Goal: Use online tool/utility: Use online tool/utility

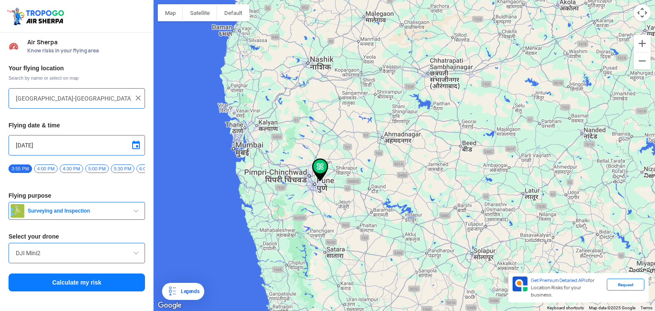
drag, startPoint x: 262, startPoint y: 195, endPoint x: 396, endPoint y: 200, distance: 134.5
click at [396, 200] on div at bounding box center [405, 155] width 502 height 311
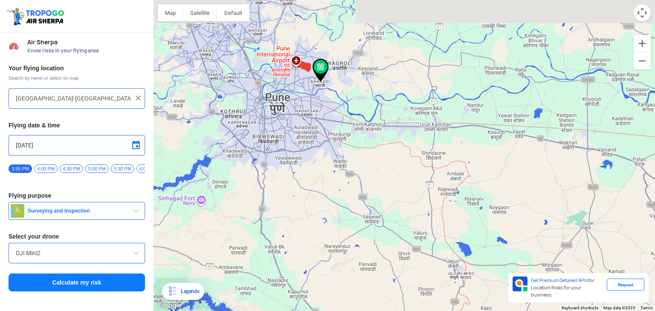
drag, startPoint x: 345, startPoint y: 197, endPoint x: 465, endPoint y: 277, distance: 145.0
click at [465, 277] on div at bounding box center [405, 155] width 502 height 311
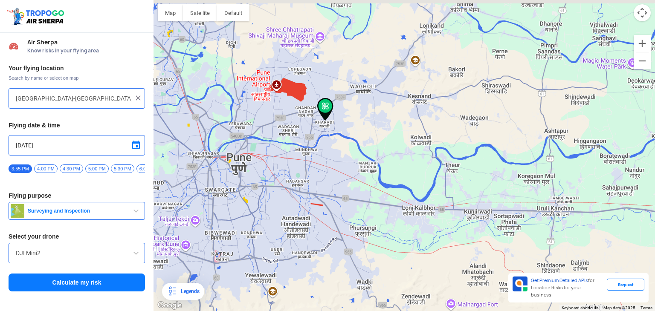
drag, startPoint x: 324, startPoint y: 106, endPoint x: 322, endPoint y: 139, distance: 33.0
click at [322, 139] on div at bounding box center [405, 155] width 502 height 311
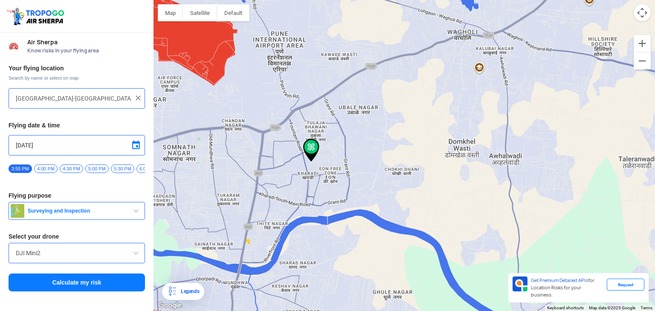
drag, startPoint x: 326, startPoint y: 119, endPoint x: 297, endPoint y: 184, distance: 70.7
click at [297, 184] on div at bounding box center [405, 155] width 502 height 311
click at [215, 76] on div at bounding box center [405, 155] width 502 height 311
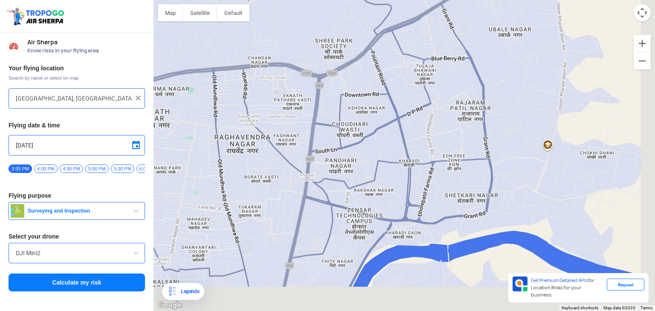
drag, startPoint x: 405, startPoint y: 207, endPoint x: 268, endPoint y: 55, distance: 204.5
click at [271, 57] on div at bounding box center [405, 155] width 502 height 311
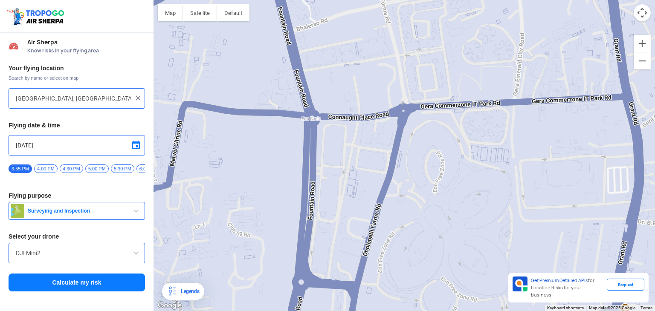
drag, startPoint x: 525, startPoint y: 160, endPoint x: 515, endPoint y: 232, distance: 72.3
click at [515, 231] on div at bounding box center [405, 155] width 502 height 311
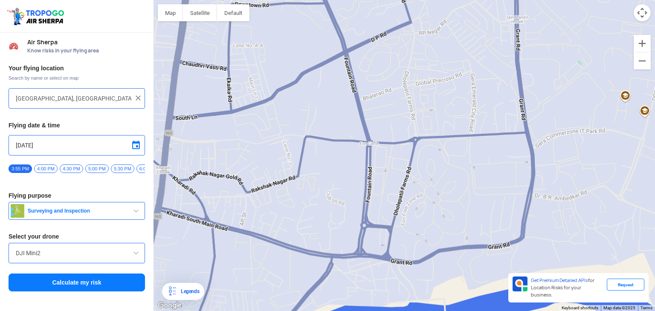
drag, startPoint x: 406, startPoint y: 75, endPoint x: 408, endPoint y: 120, distance: 45.3
click at [408, 120] on div at bounding box center [405, 155] width 502 height 311
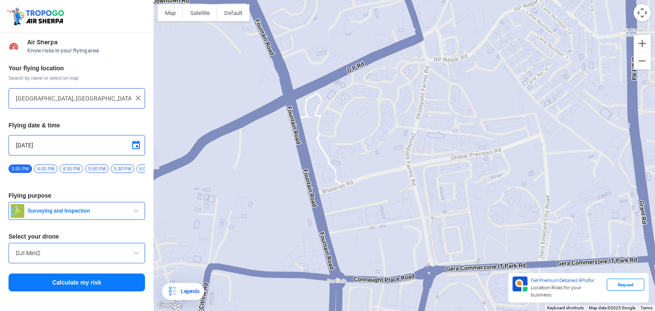
drag, startPoint x: 372, startPoint y: 95, endPoint x: 381, endPoint y: 113, distance: 20.4
click at [374, 113] on div at bounding box center [405, 155] width 502 height 311
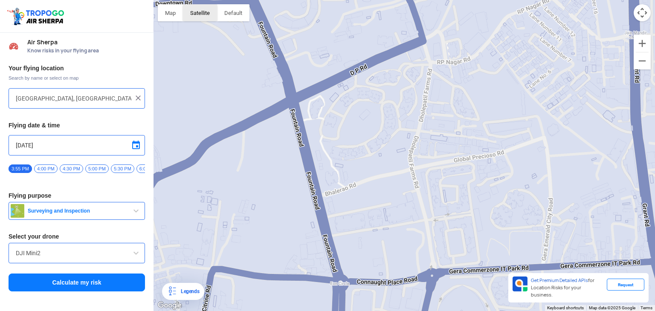
click at [205, 17] on button "Satellite" at bounding box center [200, 12] width 34 height 17
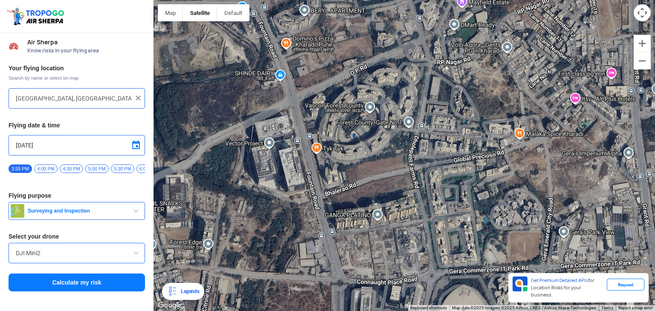
click at [376, 169] on div at bounding box center [405, 155] width 502 height 311
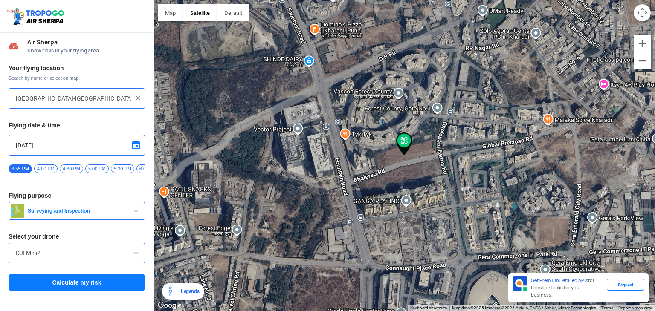
click at [384, 144] on div at bounding box center [405, 155] width 502 height 311
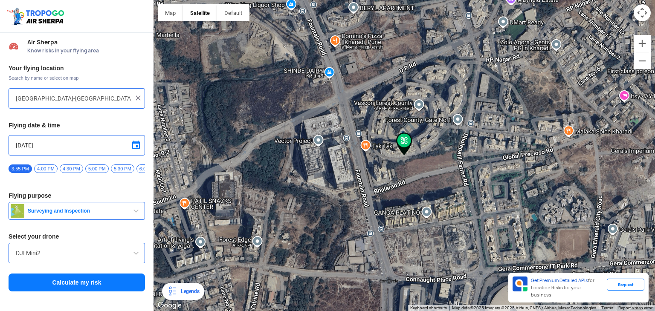
type input "[GEOGRAPHIC_DATA]-M, [GEOGRAPHIC_DATA], [GEOGRAPHIC_DATA], [GEOGRAPHIC_DATA], […"
click at [113, 262] on div "DJI Mini2" at bounding box center [77, 253] width 137 height 20
click at [135, 259] on span at bounding box center [136, 253] width 10 height 10
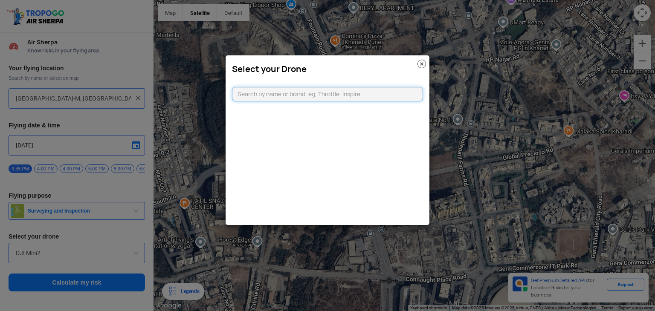
click at [336, 95] on input "text" at bounding box center [327, 94] width 191 height 15
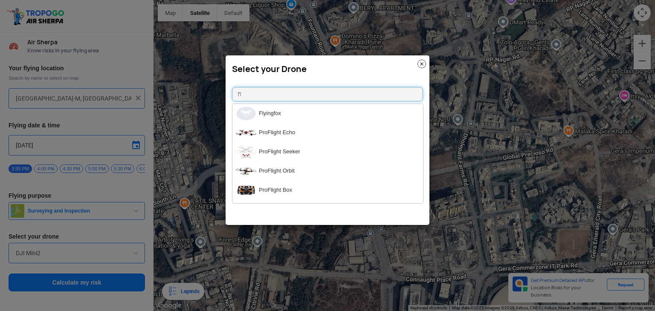
type input "f"
click at [292, 166] on li "DJI Mini2" at bounding box center [328, 171] width 191 height 19
type input "[object Object]"
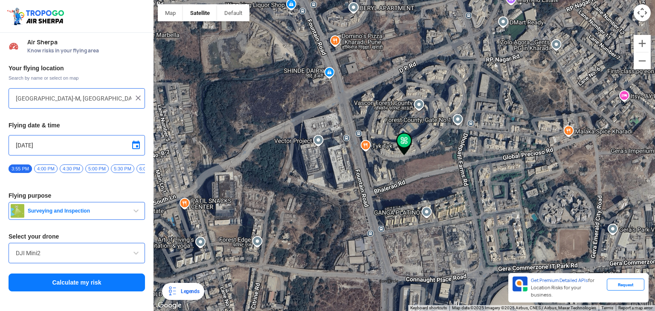
click at [105, 189] on div "Your flying location Search by name or select on map [GEOGRAPHIC_DATA]-M, [GEOG…" at bounding box center [77, 178] width 154 height 237
click at [67, 213] on span "Surveying and Inspection" at bounding box center [77, 211] width 107 height 7
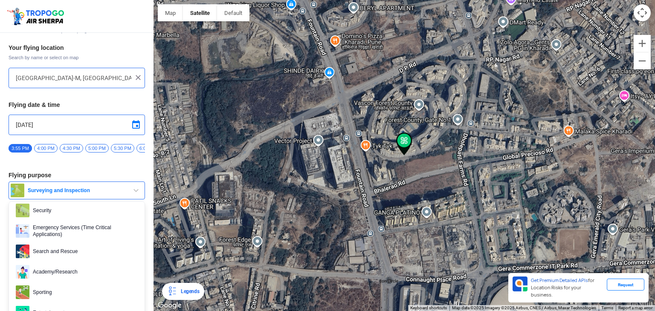
scroll to position [63, 0]
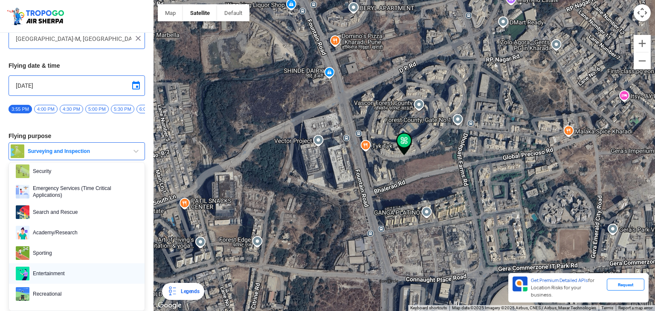
click at [47, 279] on span "Entertainment" at bounding box center [83, 274] width 108 height 14
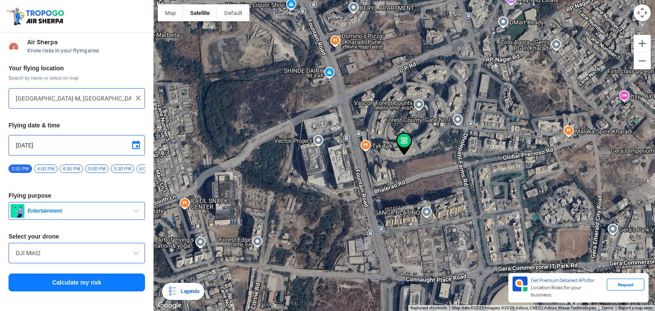
click at [49, 285] on button "Calculate my risk" at bounding box center [77, 283] width 137 height 18
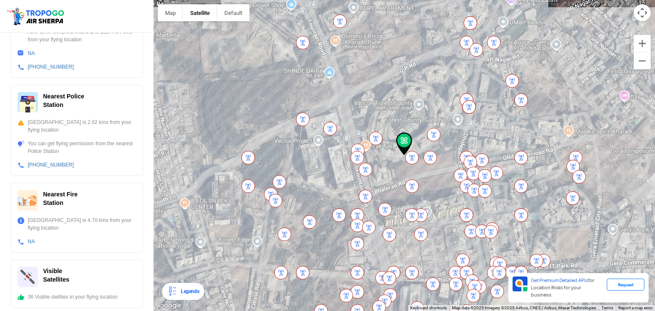
scroll to position [292, 0]
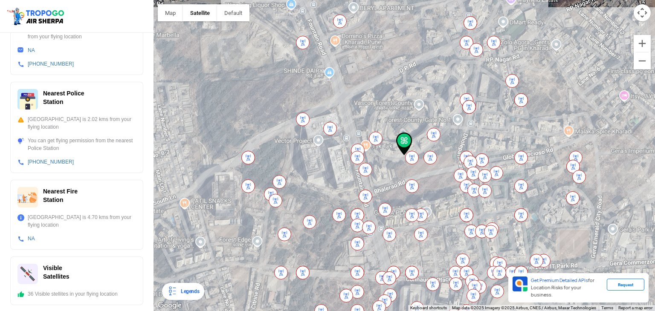
click at [43, 292] on div "36 Visible stellites in your flying location" at bounding box center [76, 295] width 119 height 8
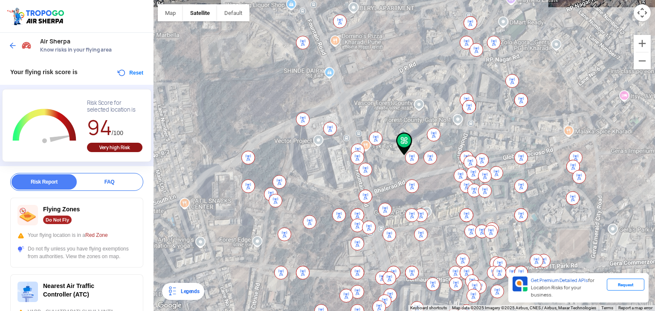
scroll to position [0, 0]
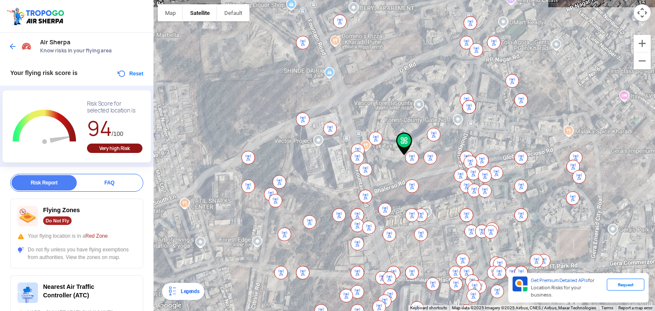
click at [66, 214] on div "Flying Zones Do Not Fly" at bounding box center [76, 216] width 119 height 20
click at [442, 210] on div at bounding box center [405, 155] width 502 height 311
click at [467, 214] on img at bounding box center [467, 216] width 14 height 14
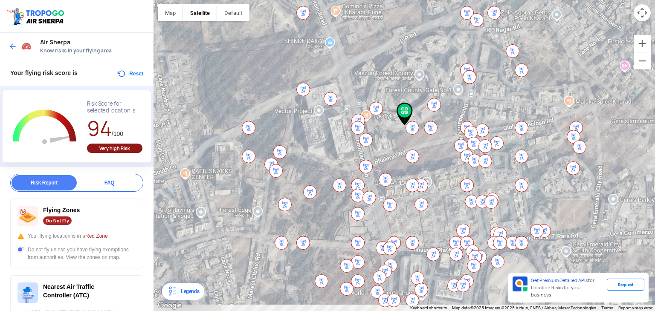
drag, startPoint x: 426, startPoint y: 239, endPoint x: 409, endPoint y: 214, distance: 30.3
click at [409, 214] on div at bounding box center [405, 155] width 502 height 311
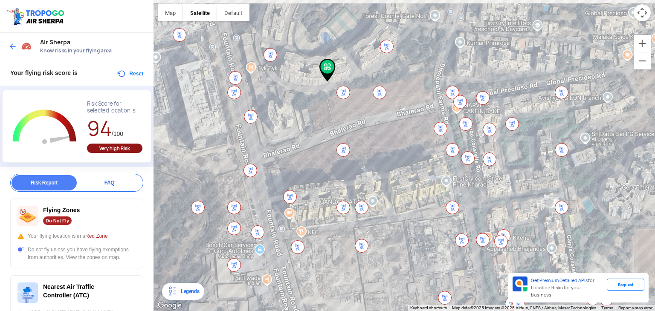
drag, startPoint x: 413, startPoint y: 177, endPoint x: 384, endPoint y: 195, distance: 34.5
click at [384, 195] on div at bounding box center [405, 155] width 502 height 311
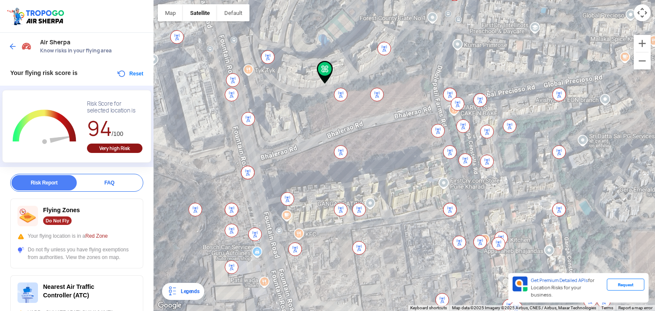
click at [450, 134] on div at bounding box center [405, 155] width 502 height 311
click at [450, 135] on div at bounding box center [405, 155] width 502 height 311
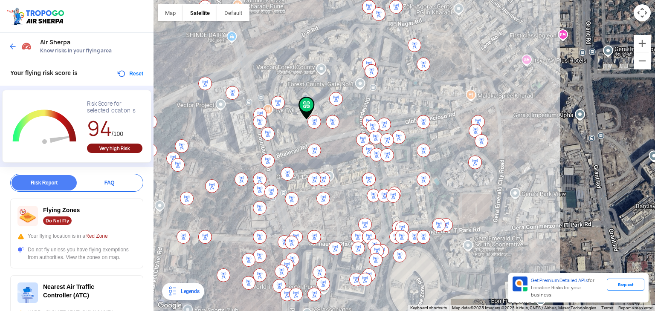
drag, startPoint x: 314, startPoint y: 144, endPoint x: 352, endPoint y: 149, distance: 37.5
click at [341, 148] on div at bounding box center [405, 155] width 502 height 311
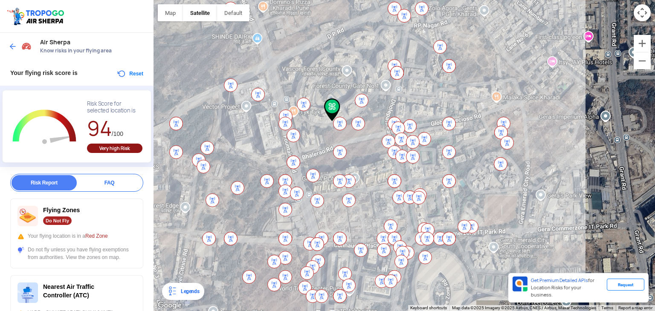
drag, startPoint x: 312, startPoint y: 105, endPoint x: 327, endPoint y: 105, distance: 15.0
click at [327, 105] on img at bounding box center [332, 110] width 16 height 23
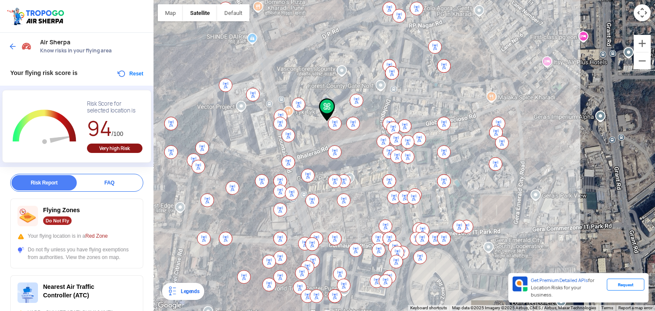
click at [133, 74] on button "Reset" at bounding box center [129, 74] width 27 height 10
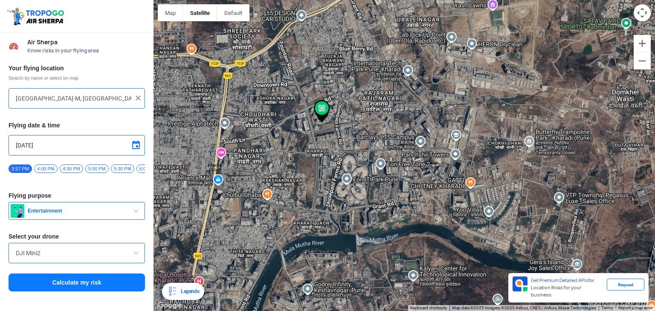
drag, startPoint x: 302, startPoint y: 109, endPoint x: 348, endPoint y: 139, distance: 54.9
click at [349, 138] on div at bounding box center [405, 155] width 502 height 311
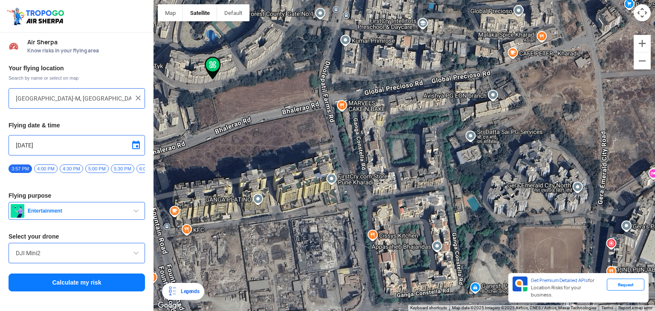
click at [333, 129] on div at bounding box center [405, 155] width 502 height 311
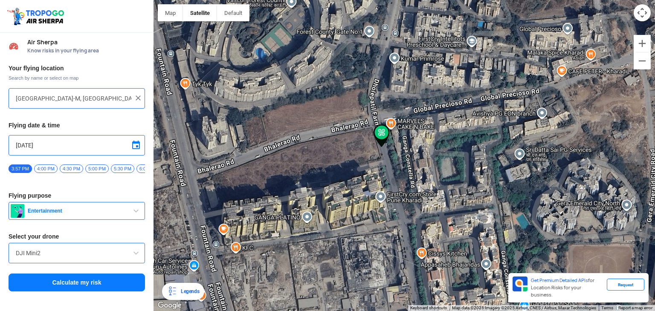
type input "Eon Free Zone Rd, EON Free Zone, [GEOGRAPHIC_DATA], [GEOGRAPHIC_DATA], [GEOGRAP…"
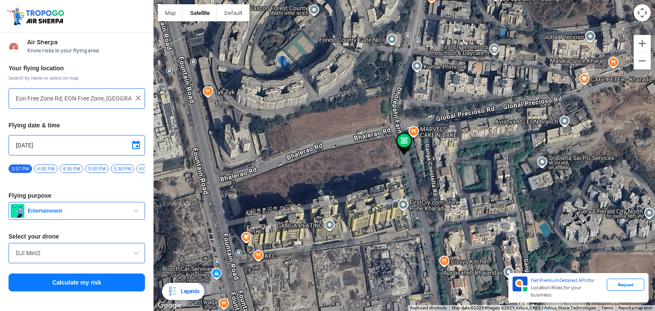
click at [68, 287] on button "Calculate my risk" at bounding box center [77, 283] width 137 height 18
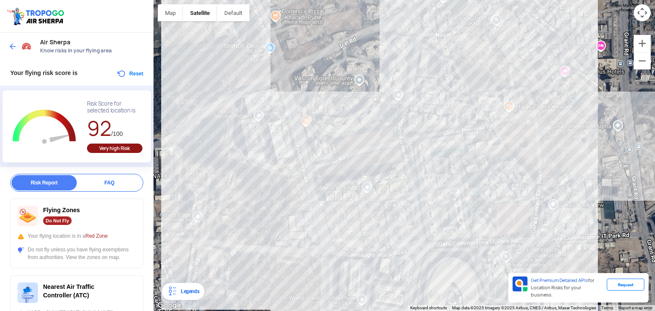
click at [118, 72] on button "Reset" at bounding box center [129, 74] width 27 height 10
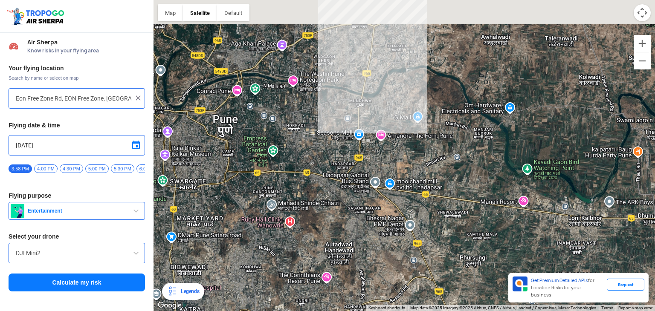
drag, startPoint x: 432, startPoint y: 209, endPoint x: 540, endPoint y: 331, distance: 163.2
click at [540, 304] on html "Location Risk Score Air Sherpa Know risks in your flying area Your flying locat…" at bounding box center [327, 155] width 655 height 311
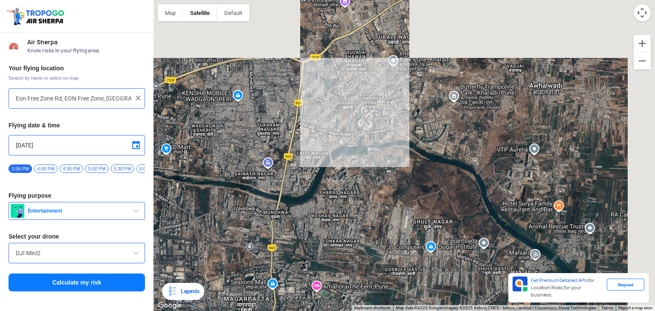
drag, startPoint x: 413, startPoint y: 76, endPoint x: 366, endPoint y: 174, distance: 109.2
click at [381, 188] on div at bounding box center [405, 155] width 502 height 311
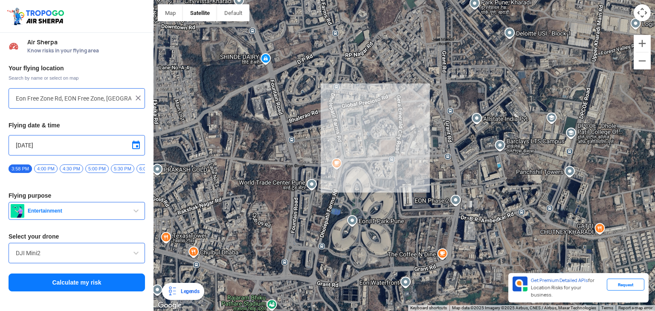
drag, startPoint x: 416, startPoint y: 120, endPoint x: 410, endPoint y: 195, distance: 75.8
click at [410, 195] on div at bounding box center [405, 155] width 502 height 311
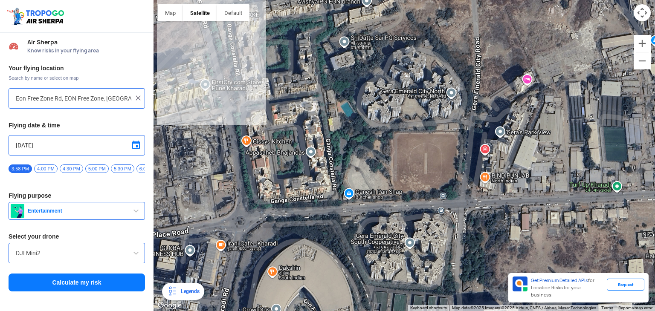
drag, startPoint x: 379, startPoint y: 182, endPoint x: 324, endPoint y: 107, distance: 92.5
click at [324, 107] on div at bounding box center [405, 155] width 502 height 311
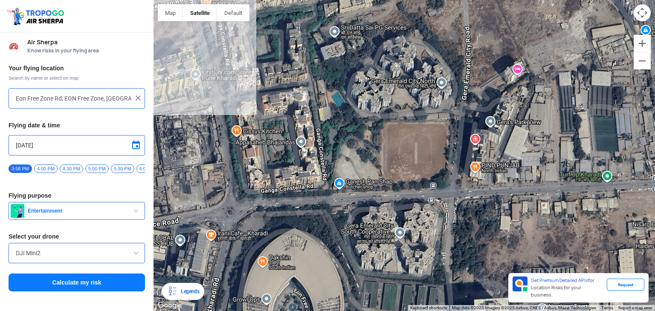
click at [418, 168] on div at bounding box center [405, 155] width 502 height 311
type input "AP07, AP07, EON Free Zone, [GEOGRAPHIC_DATA], [GEOGRAPHIC_DATA], [GEOGRAPHIC_DA…"
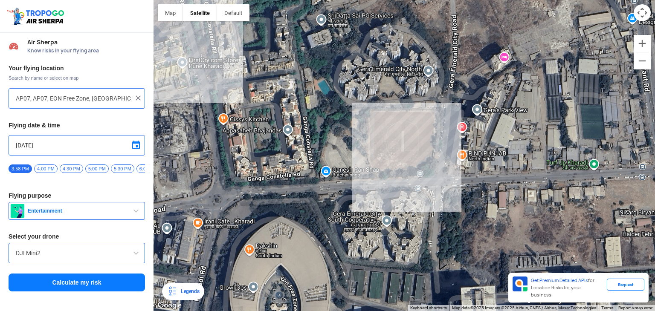
click at [67, 277] on button "Calculate my risk" at bounding box center [77, 283] width 137 height 18
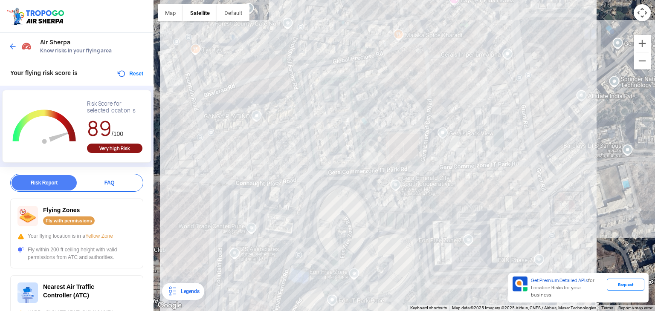
click at [91, 243] on div "Flying Zones Fly with permissions Your flying location is in a Yellow Zone Fly …" at bounding box center [76, 234] width 133 height 70
click at [121, 76] on button "Reset" at bounding box center [129, 74] width 27 height 10
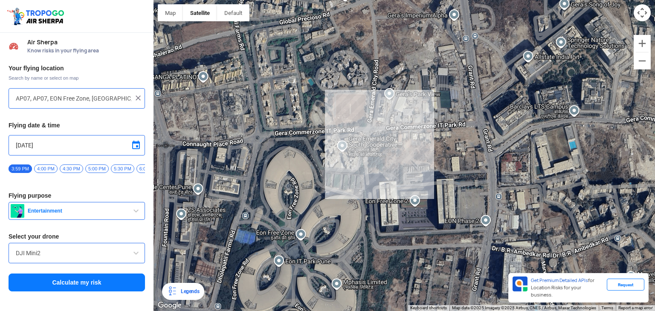
drag, startPoint x: 365, startPoint y: 125, endPoint x: 416, endPoint y: 279, distance: 161.9
click at [416, 279] on div at bounding box center [405, 155] width 502 height 311
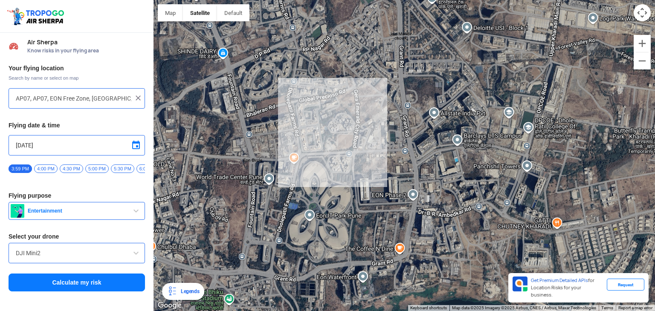
drag, startPoint x: 328, startPoint y: 133, endPoint x: 330, endPoint y: 141, distance: 8.4
click at [330, 141] on div at bounding box center [405, 155] width 502 height 311
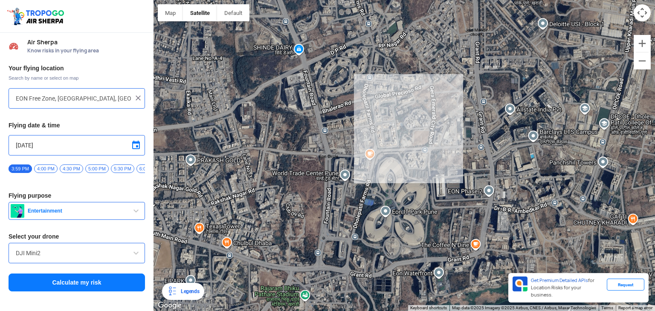
drag, startPoint x: 355, startPoint y: 163, endPoint x: 357, endPoint y: 144, distance: 19.3
click at [357, 144] on div at bounding box center [405, 155] width 502 height 311
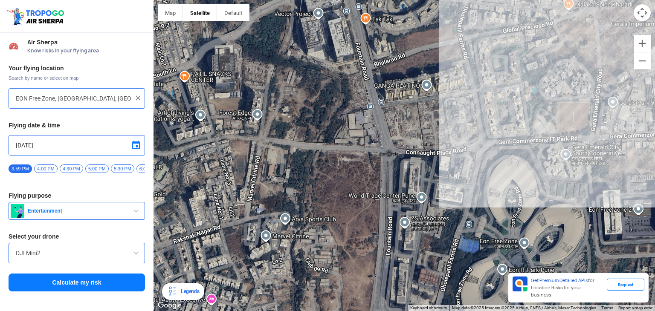
click at [327, 148] on div at bounding box center [405, 155] width 502 height 311
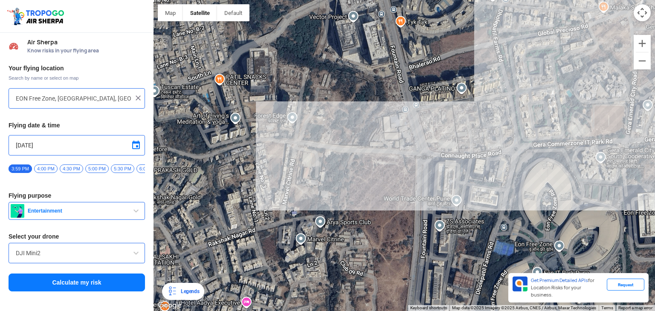
type input "[STREET_ADDRESS]"
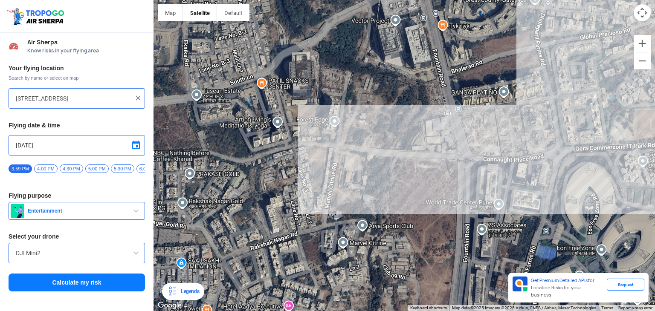
click at [112, 279] on button "Calculate my risk" at bounding box center [77, 283] width 137 height 18
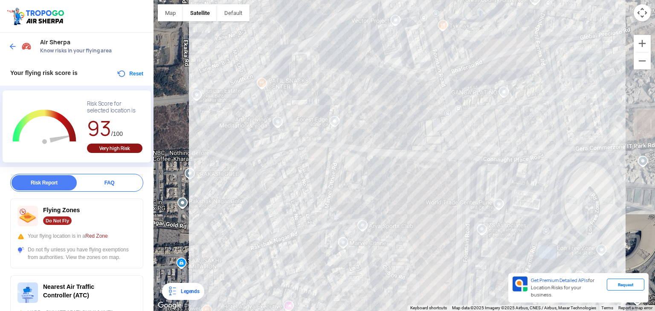
click at [113, 73] on div "Your flying risk score is Reset" at bounding box center [77, 73] width 154 height 26
click at [128, 76] on button "Reset" at bounding box center [129, 74] width 27 height 10
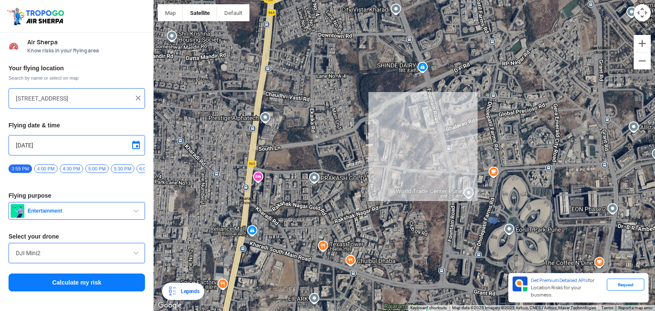
drag, startPoint x: 386, startPoint y: 156, endPoint x: 449, endPoint y: 163, distance: 63.6
click at [449, 163] on div at bounding box center [405, 155] width 502 height 311
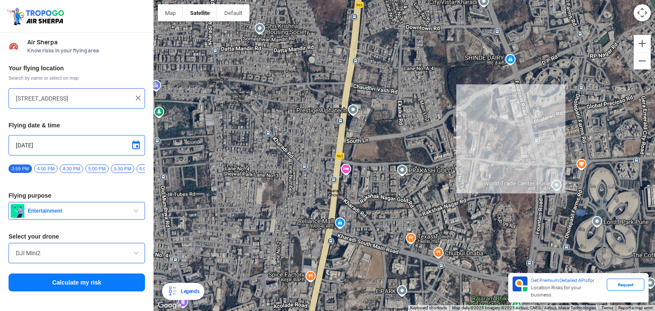
drag, startPoint x: 449, startPoint y: 163, endPoint x: 538, endPoint y: 156, distance: 89.1
click at [538, 156] on div at bounding box center [405, 155] width 502 height 311
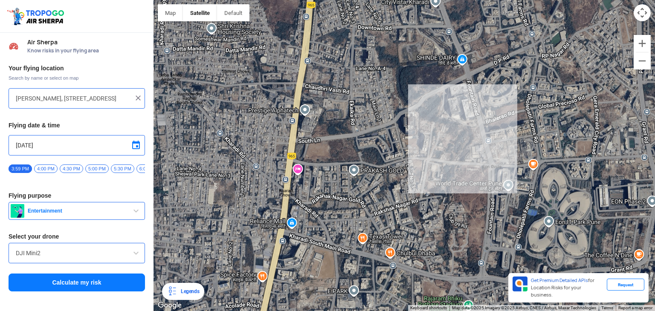
click at [538, 156] on div at bounding box center [405, 155] width 502 height 311
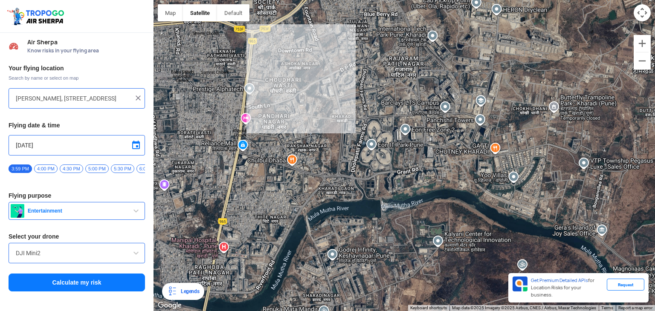
drag, startPoint x: 296, startPoint y: 249, endPoint x: 332, endPoint y: 192, distance: 67.3
click at [332, 192] on div at bounding box center [405, 155] width 502 height 311
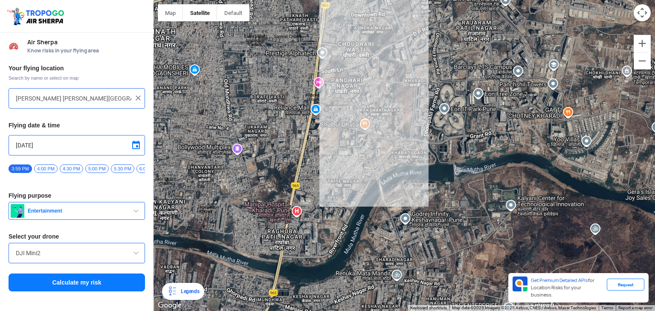
click at [332, 192] on div at bounding box center [405, 155] width 502 height 311
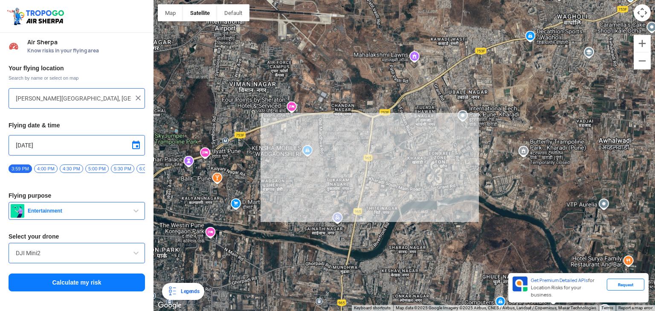
drag, startPoint x: 465, startPoint y: 146, endPoint x: 419, endPoint y: 193, distance: 65.8
click at [419, 193] on div at bounding box center [405, 155] width 502 height 311
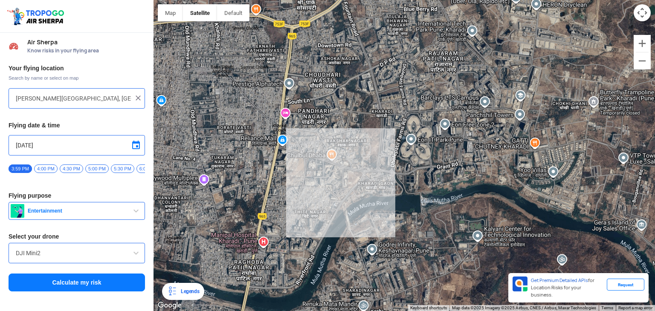
drag, startPoint x: 451, startPoint y: 238, endPoint x: 416, endPoint y: 189, distance: 60.4
click at [416, 189] on div at bounding box center [405, 155] width 502 height 311
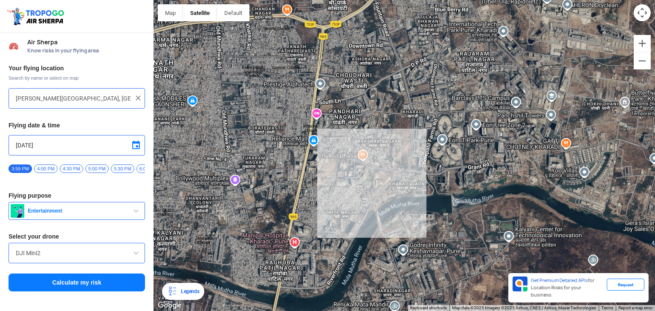
drag, startPoint x: 416, startPoint y: 193, endPoint x: 447, endPoint y: 193, distance: 31.1
click at [447, 193] on div at bounding box center [405, 155] width 502 height 311
click at [266, 140] on div at bounding box center [405, 155] width 502 height 311
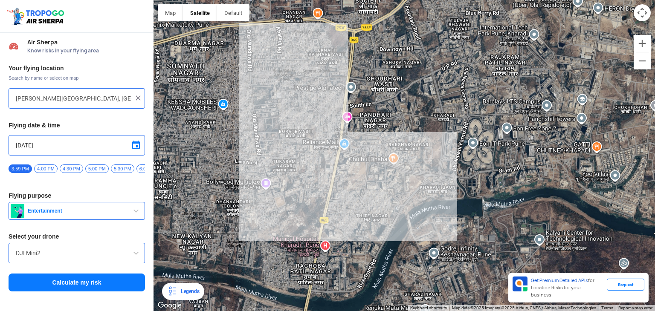
type input "[STREET_ADDRESS][PERSON_NAME]"
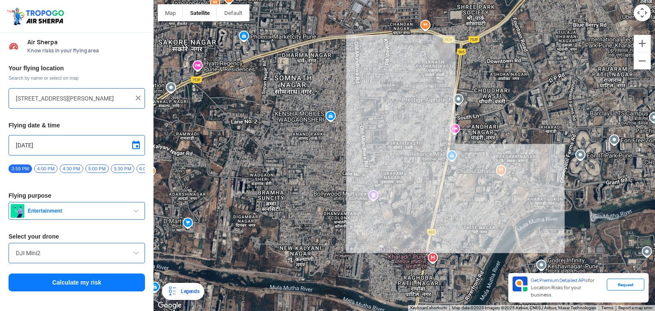
click at [49, 284] on button "Calculate my risk" at bounding box center [77, 283] width 137 height 18
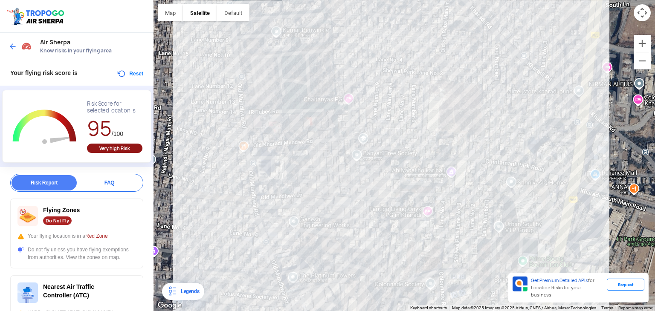
click at [57, 222] on div "Do Not Fly" at bounding box center [57, 221] width 29 height 9
click at [57, 221] on div "Do Not Fly" at bounding box center [57, 221] width 29 height 9
click at [13, 48] on img at bounding box center [13, 46] width 9 height 9
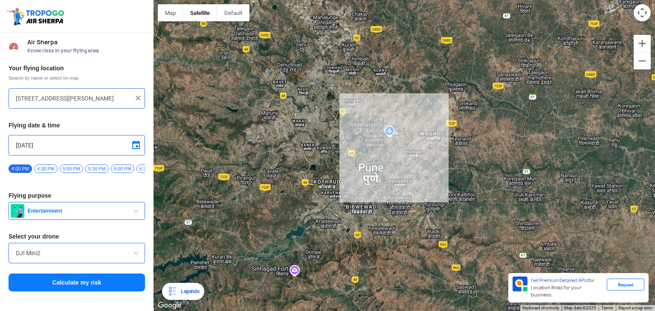
click at [88, 253] on input "DJI Mini2" at bounding box center [77, 253] width 122 height 10
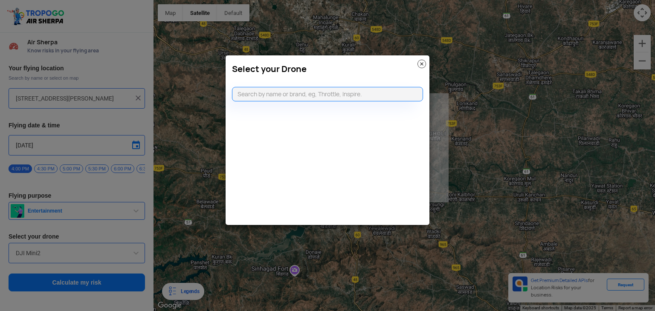
click at [113, 195] on modal-container "Select your Drone" at bounding box center [327, 155] width 655 height 311
click at [422, 65] on img at bounding box center [422, 64] width 9 height 9
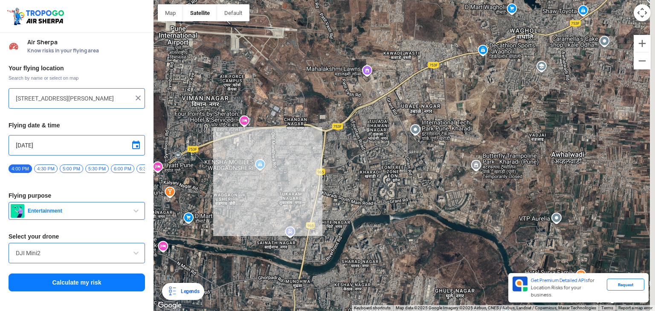
drag, startPoint x: 473, startPoint y: 195, endPoint x: 403, endPoint y: 223, distance: 75.4
click at [404, 222] on div at bounding box center [405, 155] width 502 height 311
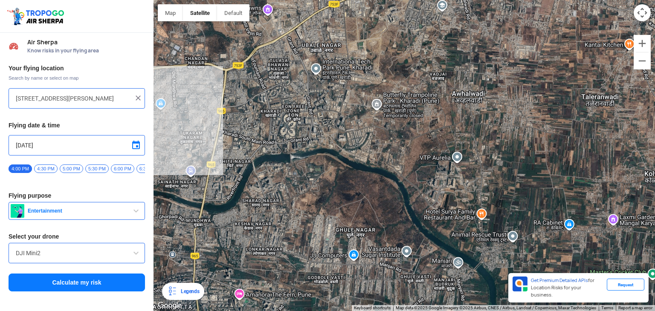
drag, startPoint x: 320, startPoint y: 262, endPoint x: 268, endPoint y: 145, distance: 127.2
click at [267, 148] on div at bounding box center [405, 155] width 502 height 311
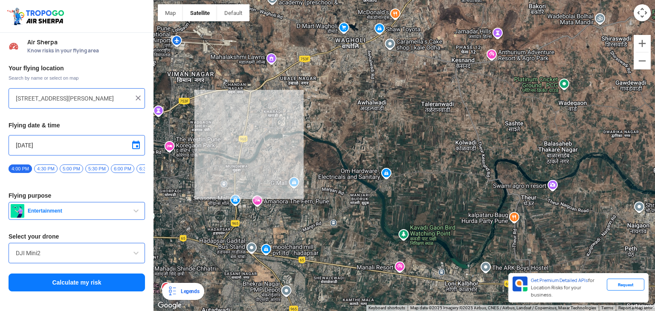
click at [394, 205] on div at bounding box center [405, 155] width 502 height 311
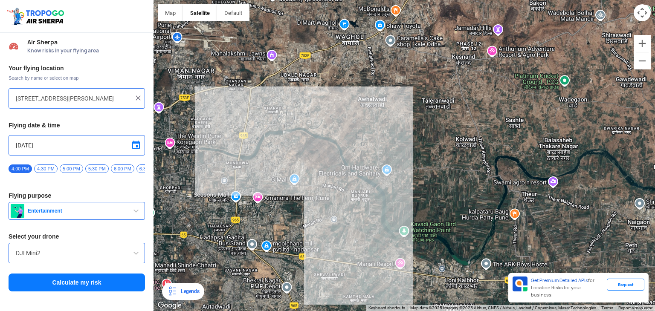
type input "[GEOGRAPHIC_DATA], [GEOGRAPHIC_DATA] 412307, [GEOGRAPHIC_DATA]"
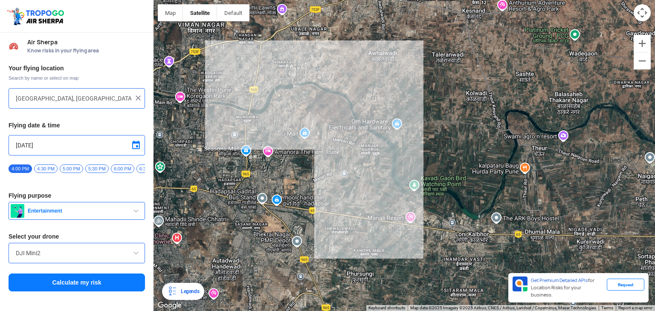
click at [50, 289] on button "Calculate my risk" at bounding box center [77, 283] width 137 height 18
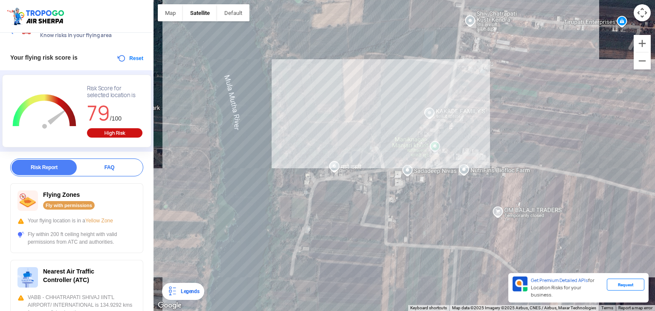
scroll to position [43, 0]
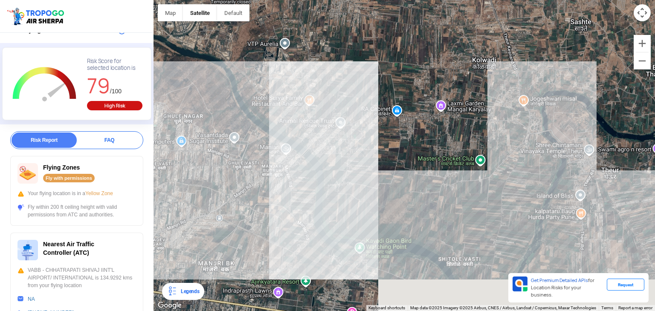
drag, startPoint x: 336, startPoint y: 258, endPoint x: 323, endPoint y: 182, distance: 77.1
click at [323, 182] on div at bounding box center [405, 155] width 502 height 311
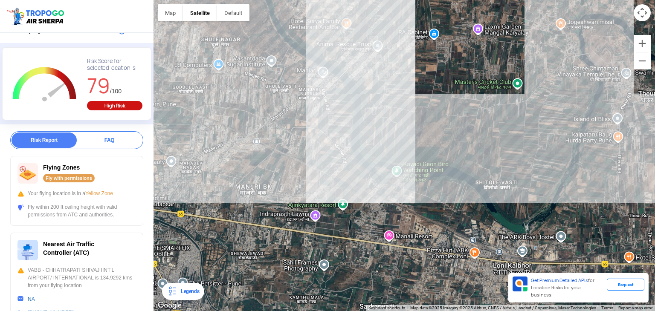
drag, startPoint x: 321, startPoint y: 128, endPoint x: 359, endPoint y: 234, distance: 112.6
click at [359, 234] on div at bounding box center [405, 155] width 502 height 311
click at [408, 200] on div at bounding box center [405, 155] width 502 height 311
click at [386, 207] on div at bounding box center [405, 155] width 502 height 311
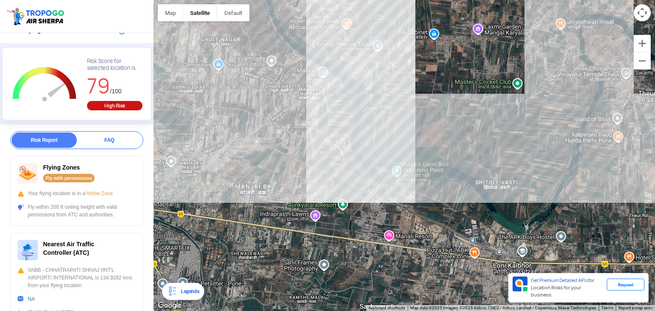
click at [386, 207] on div at bounding box center [405, 155] width 502 height 311
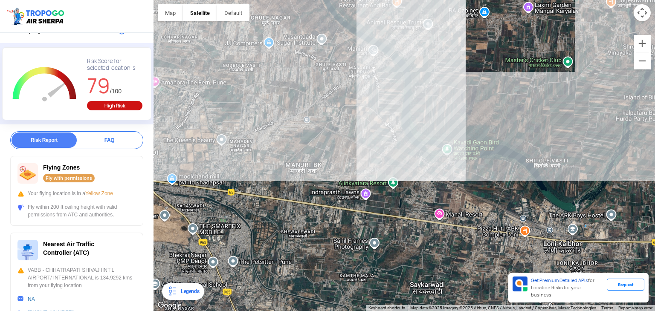
drag, startPoint x: 364, startPoint y: 202, endPoint x: 426, endPoint y: 180, distance: 65.2
click at [426, 180] on div at bounding box center [405, 155] width 502 height 311
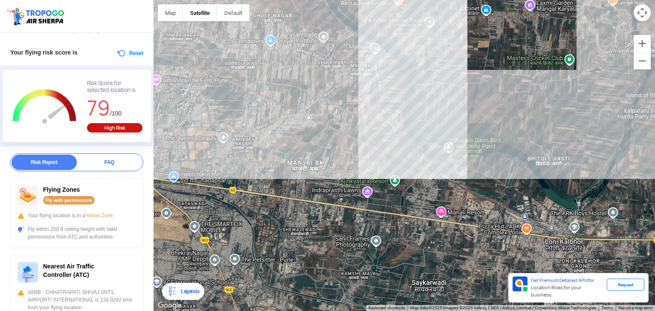
scroll to position [0, 0]
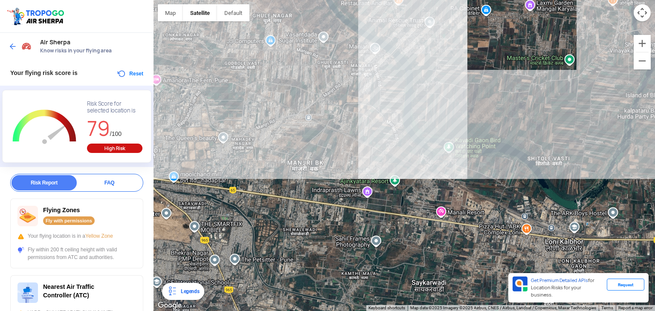
click at [123, 70] on button "Reset" at bounding box center [129, 74] width 27 height 10
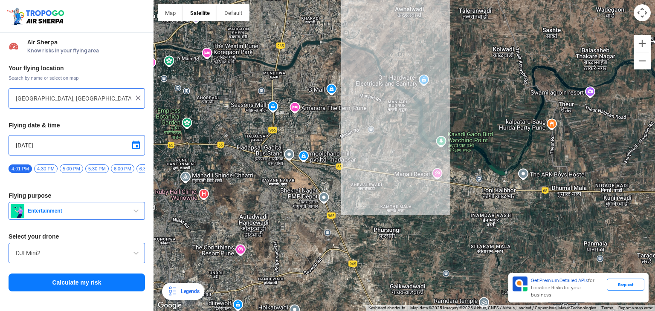
drag, startPoint x: 382, startPoint y: 180, endPoint x: 410, endPoint y: 153, distance: 38.9
click at [410, 154] on div at bounding box center [405, 155] width 502 height 311
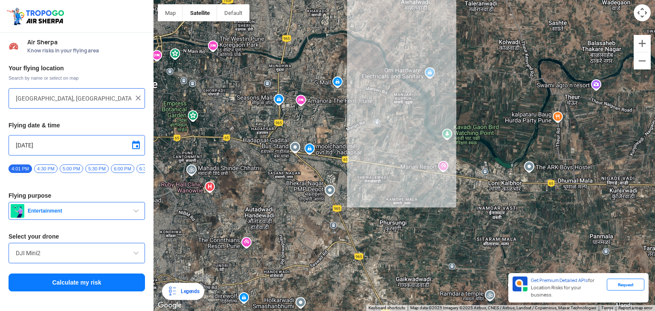
click at [375, 164] on div at bounding box center [405, 155] width 502 height 311
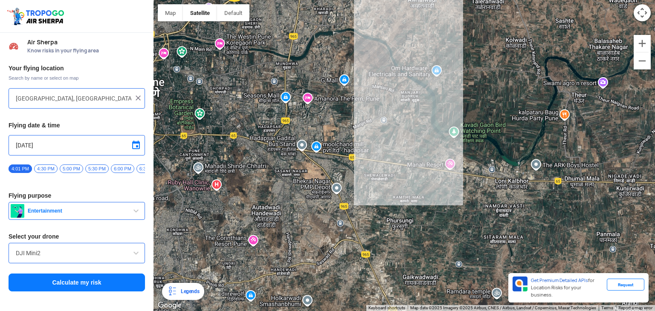
type input "[STREET_ADDRESS]"
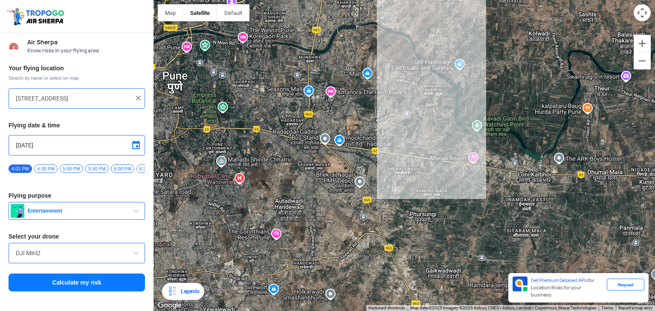
click at [118, 288] on button "Calculate my risk" at bounding box center [77, 283] width 137 height 18
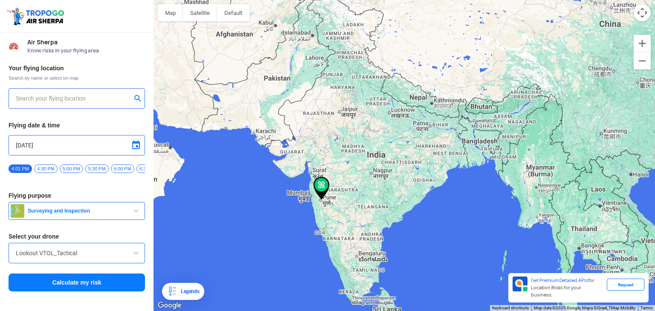
type input "Ganga Constella, [GEOGRAPHIC_DATA], [GEOGRAPHIC_DATA], [GEOGRAPHIC_DATA], [GEOG…"
